Goal: Check status

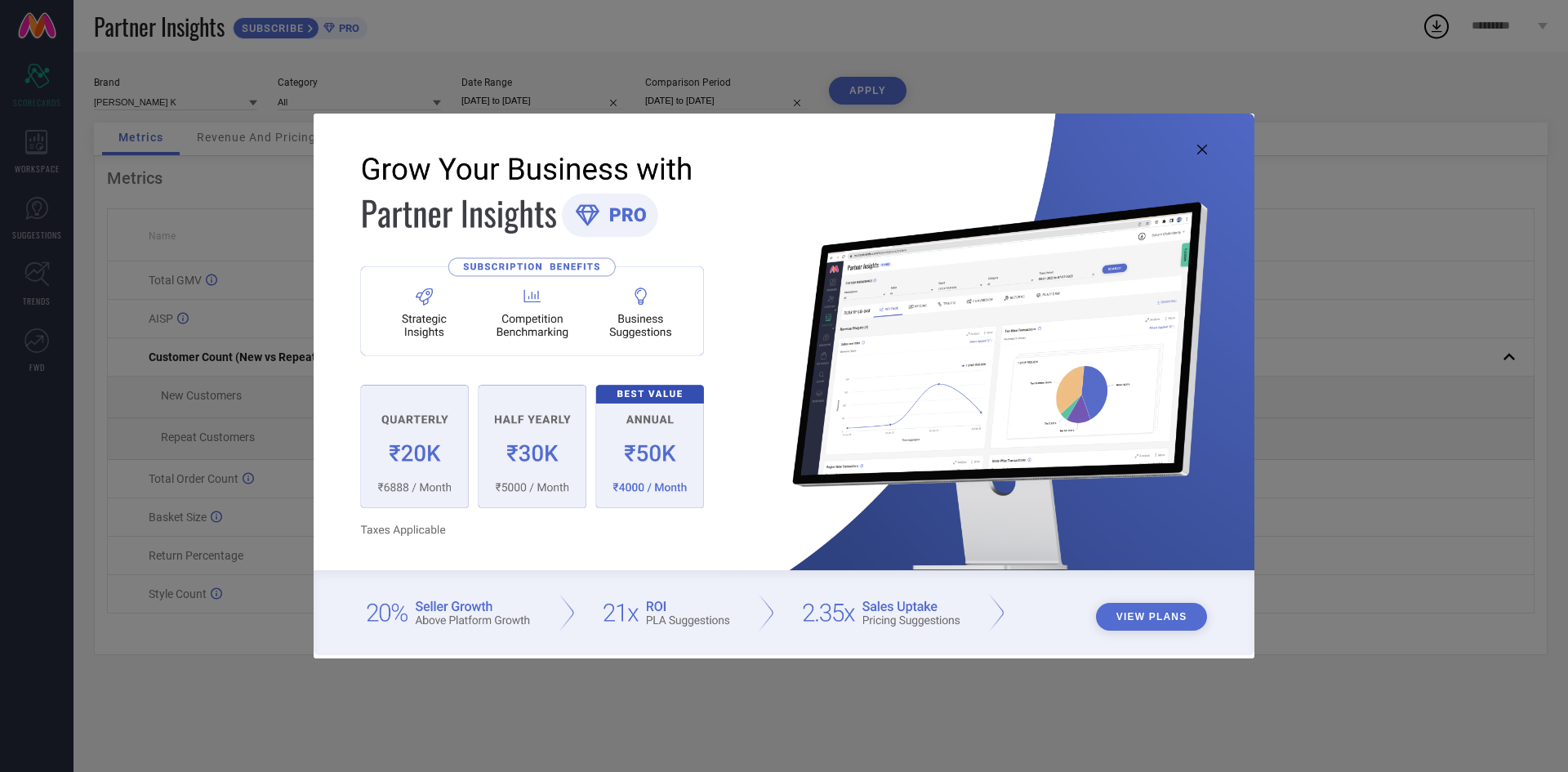
click at [1213, 149] on img at bounding box center [784, 384] width 941 height 541
click at [1203, 150] on icon at bounding box center [1202, 149] width 10 height 10
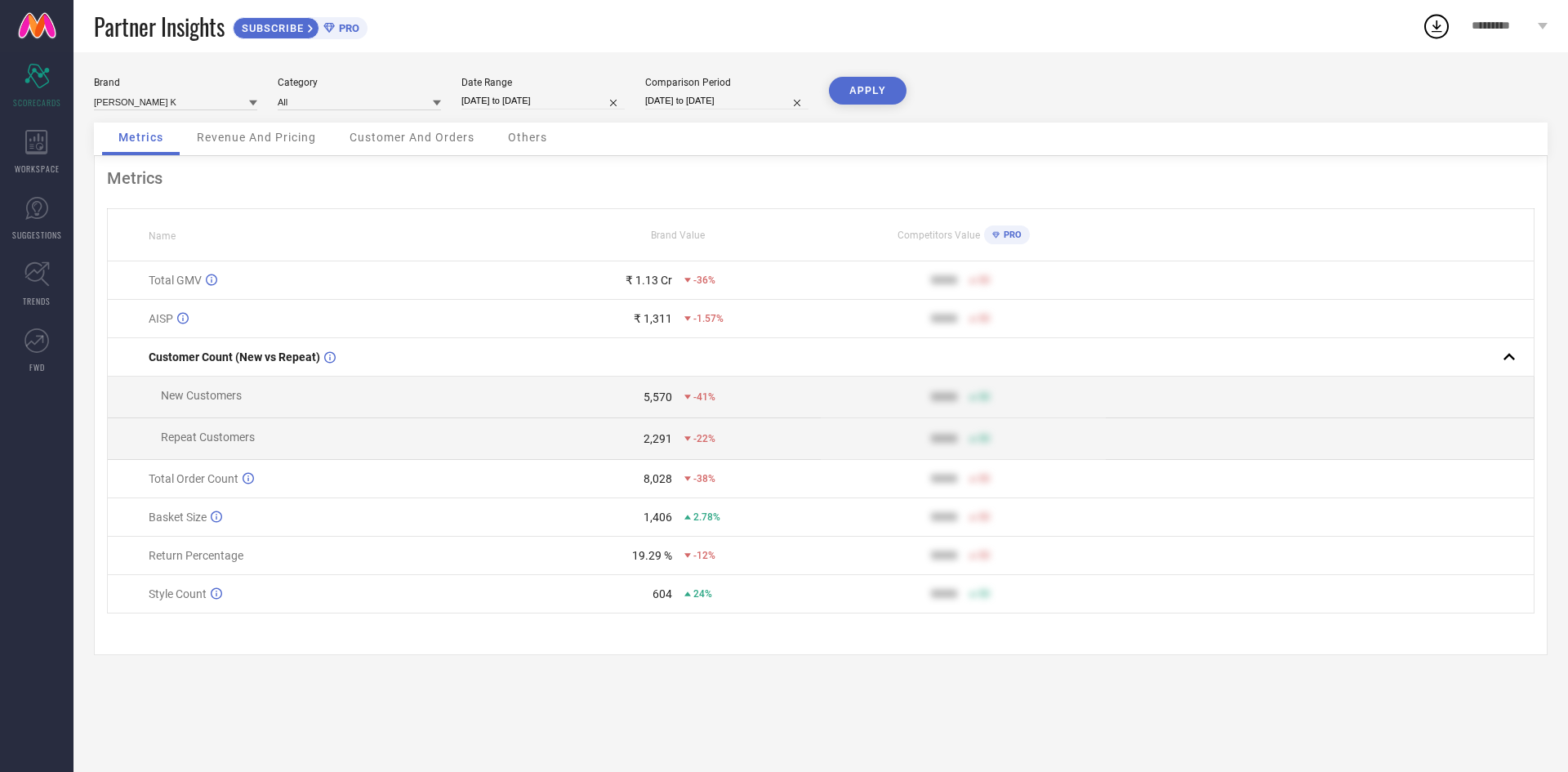
select select "8"
select select "2025"
select select "9"
select select "2025"
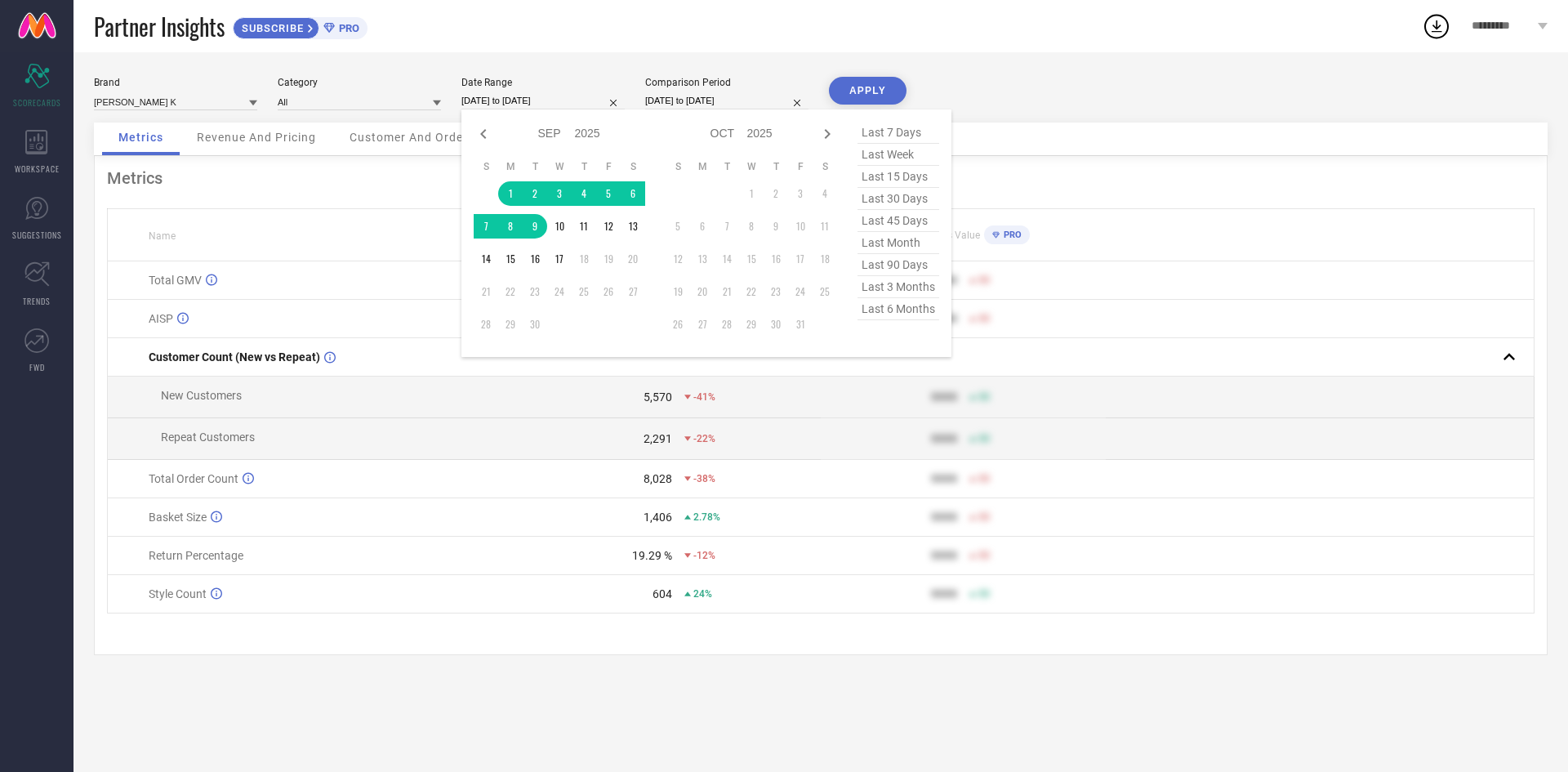
click at [572, 99] on input "[DATE] to [DATE]" at bounding box center [543, 101] width 163 height 17
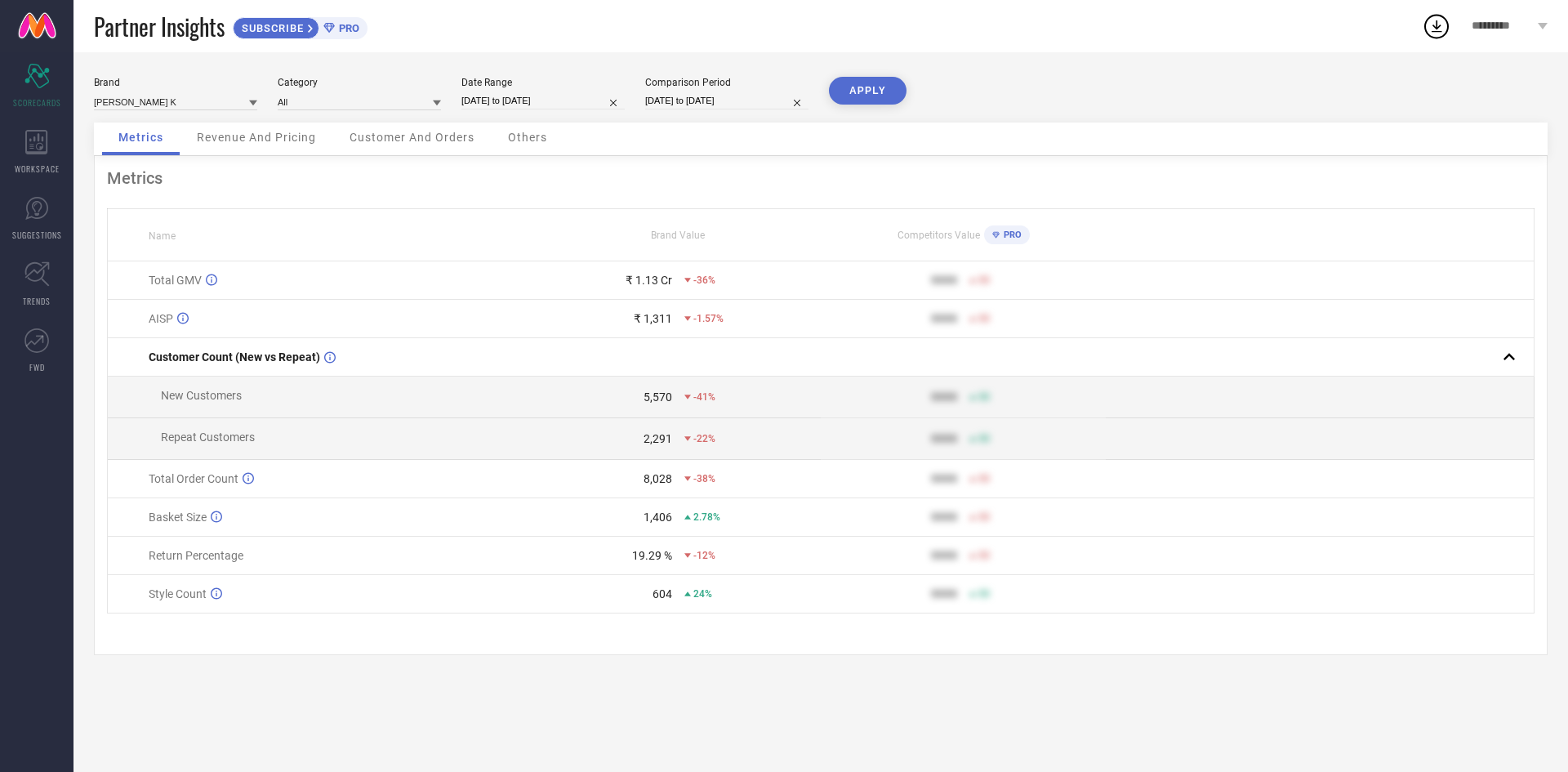
click at [869, 97] on button "APPLY" at bounding box center [867, 90] width 77 height 28
